Goal: Navigation & Orientation: Understand site structure

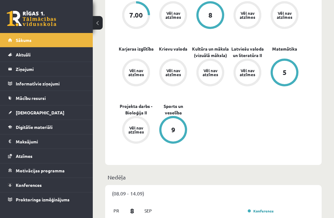
scroll to position [227, 0]
click at [43, 95] on link "Mācību resursi" at bounding box center [46, 98] width 77 height 14
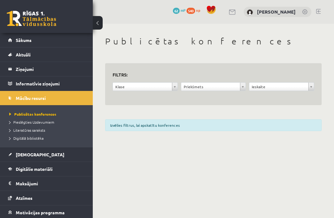
click at [15, 171] on link "Digitālie materiāli" at bounding box center [46, 169] width 77 height 14
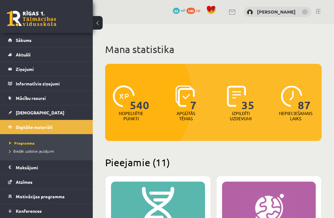
click at [40, 109] on link "[DEMOGRAPHIC_DATA]" at bounding box center [46, 113] width 77 height 14
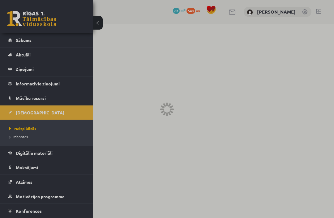
click at [44, 102] on div at bounding box center [167, 109] width 334 height 218
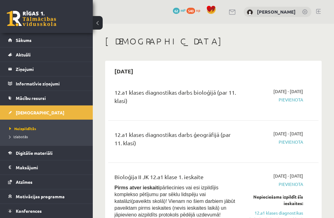
click at [41, 102] on link "Mācību resursi" at bounding box center [46, 98] width 77 height 14
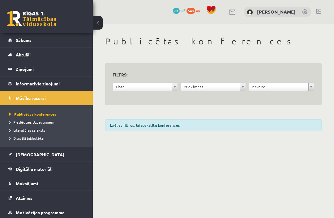
click at [37, 141] on link "Digitālā bibliotēka" at bounding box center [47, 139] width 77 height 6
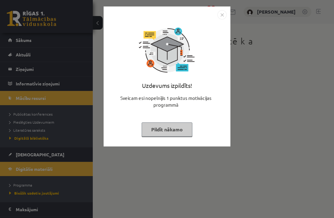
click at [159, 129] on button "Pildīt nākamo" at bounding box center [167, 130] width 51 height 14
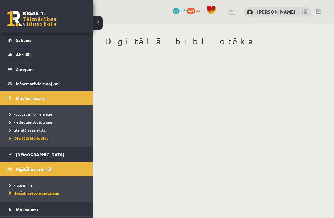
click at [24, 153] on span "[DEMOGRAPHIC_DATA]" at bounding box center [40, 155] width 49 height 6
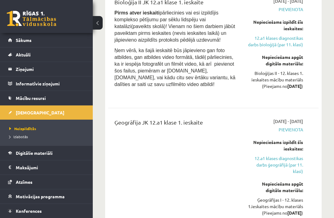
scroll to position [174, 0]
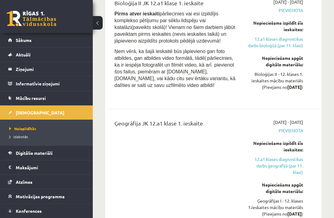
click at [61, 108] on link "[DEMOGRAPHIC_DATA]" at bounding box center [46, 113] width 77 height 14
click at [21, 78] on legend "Informatīvie ziņojumi 0" at bounding box center [50, 84] width 69 height 14
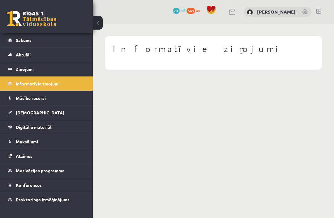
click at [22, 48] on link "Aktuāli" at bounding box center [46, 55] width 77 height 14
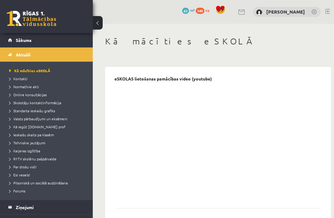
click at [19, 81] on link "Kontakti" at bounding box center [47, 79] width 77 height 6
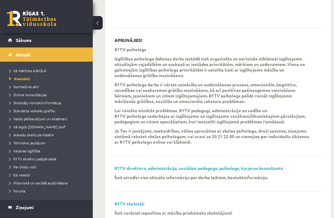
scroll to position [183, 0]
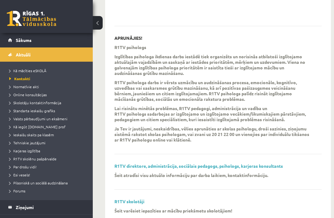
click at [20, 145] on span "Tehniskie jautājumi" at bounding box center [27, 143] width 36 height 5
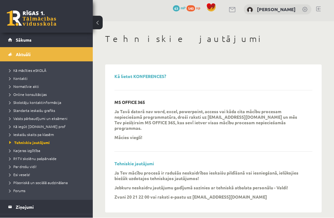
scroll to position [3, 0]
